Goal: Check status: Check status

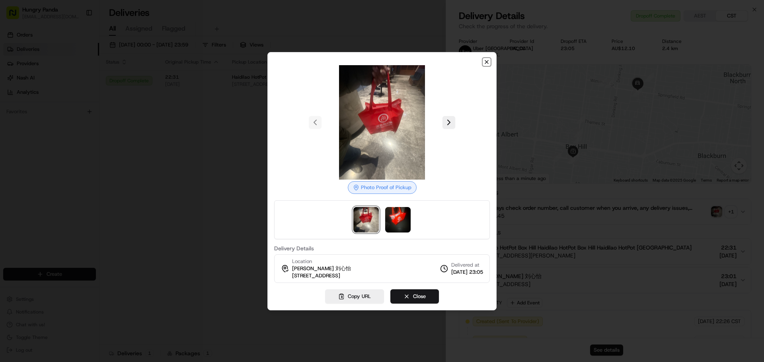
click at [488, 60] on icon "button" at bounding box center [486, 62] width 6 height 6
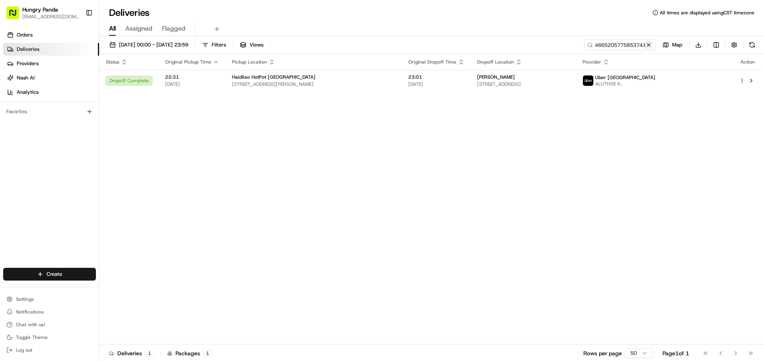
click at [647, 48] on button at bounding box center [649, 45] width 8 height 8
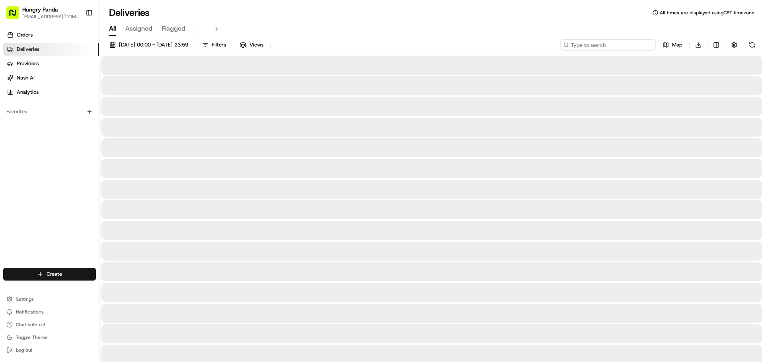
drag, startPoint x: 592, startPoint y: 46, endPoint x: 613, endPoint y: 45, distance: 21.1
paste input "0677290565352765601437"
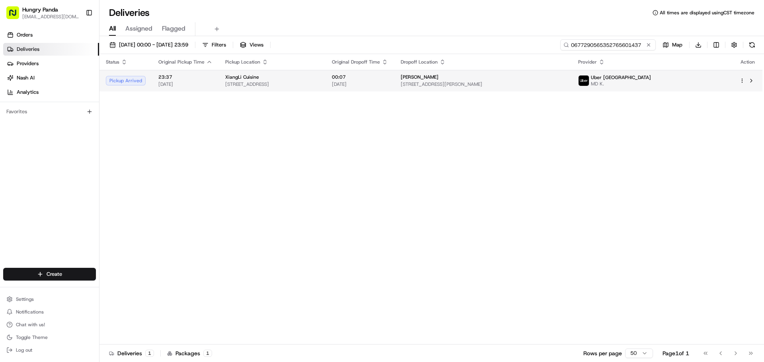
type input "0677290565352765601437"
click at [565, 74] on div "[PERSON_NAME]" at bounding box center [483, 77] width 165 height 6
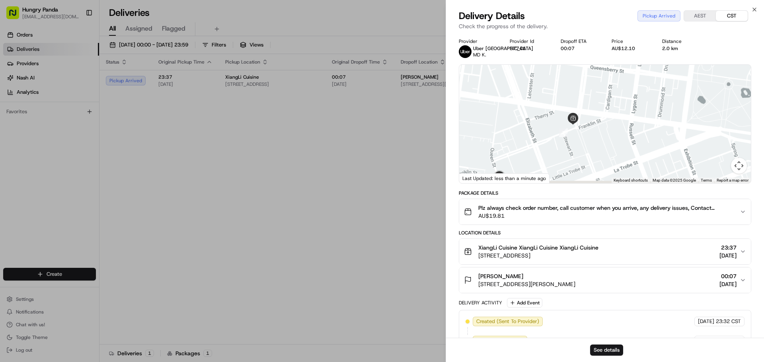
drag, startPoint x: 584, startPoint y: 145, endPoint x: 610, endPoint y: 78, distance: 71.7
click at [610, 78] on div at bounding box center [605, 124] width 292 height 119
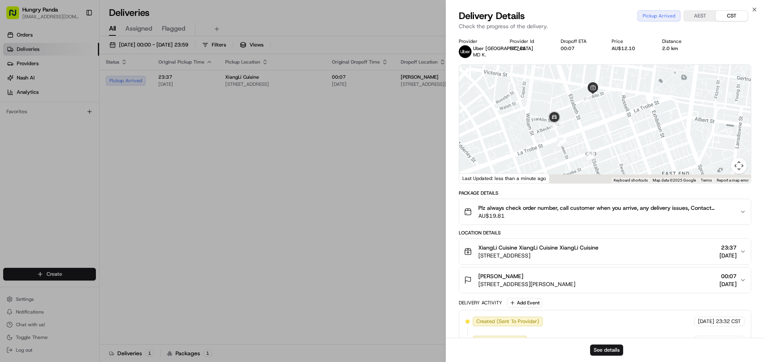
drag, startPoint x: 575, startPoint y: 129, endPoint x: 582, endPoint y: 118, distance: 12.7
click at [582, 118] on div at bounding box center [605, 124] width 292 height 119
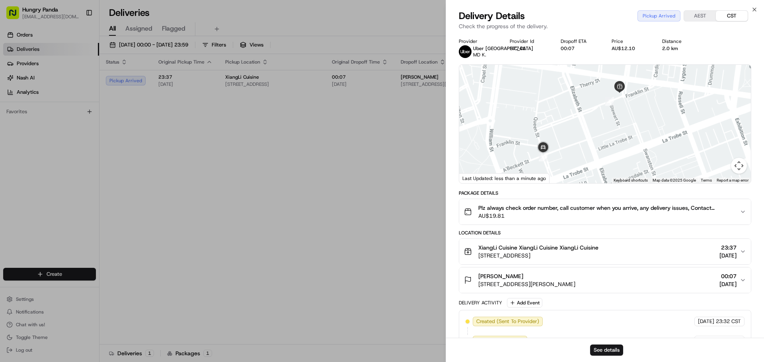
drag, startPoint x: 581, startPoint y: 111, endPoint x: 577, endPoint y: 126, distance: 15.5
click at [577, 126] on div at bounding box center [605, 124] width 292 height 119
